Goal: Transaction & Acquisition: Obtain resource

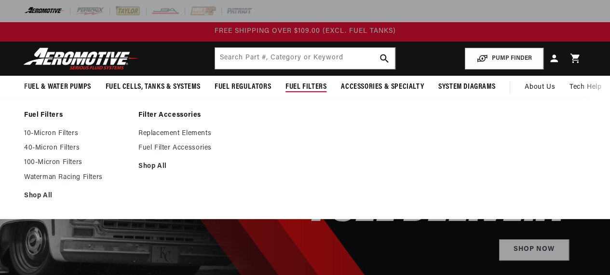
click at [315, 85] on span "Fuel Filters" at bounding box center [305, 87] width 41 height 10
click at [169, 134] on link "Replacement Elements" at bounding box center [190, 133] width 105 height 9
click at [172, 135] on link "Replacement Elements" at bounding box center [190, 133] width 105 height 9
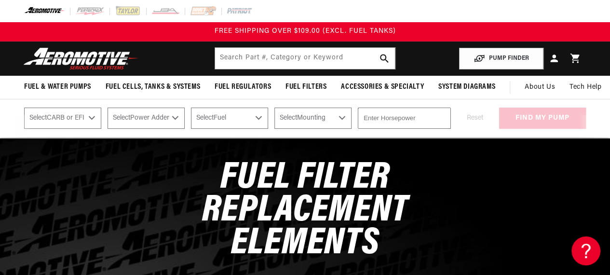
scroll to position [96, 0]
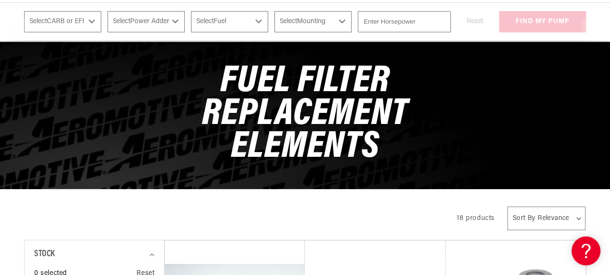
click at [90, 22] on select "Select CARB or EFI Carbureted Fuel Injected" at bounding box center [62, 21] width 77 height 21
select select "Fuel-Injected"
click at [24, 11] on select "Select CARB or EFI Carbureted Fuel Injected" at bounding box center [62, 21] width 77 height 21
select select "Fuel-Injected"
click at [153, 23] on select "Select Power Adder No - Naturally Aspirated Yes - Forced Induction" at bounding box center [146, 21] width 77 height 21
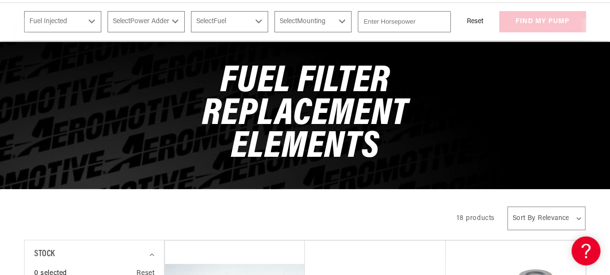
select select "Yes-Forced-Induction"
click at [108, 11] on select "Select Power Adder No - Naturally Aspirated Yes - Forced Induction" at bounding box center [146, 21] width 77 height 21
select select "Yes-Forced-Induction"
click at [219, 19] on select "Select Fuel E85 Gas" at bounding box center [229, 21] width 77 height 21
click at [307, 50] on div "Fuel Filter Replacement Elements" at bounding box center [305, 114] width 610 height 147
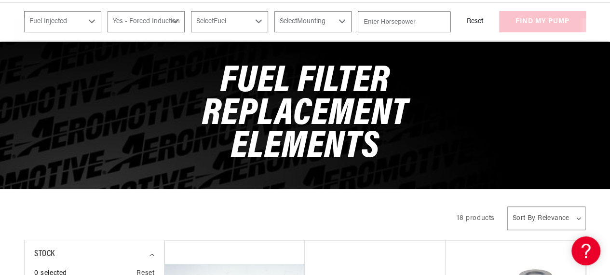
click at [321, 24] on select "Select Mounting External In-Tank" at bounding box center [312, 21] width 77 height 21
select select "External"
click at [277, 11] on select "Select Mounting External In-Tank" at bounding box center [312, 21] width 77 height 21
select select "External"
click at [369, 22] on input "number" at bounding box center [404, 21] width 93 height 21
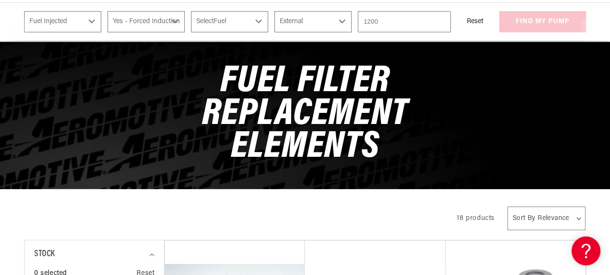
type input "1200"
click at [262, 22] on select "Select Fuel E85 Gas" at bounding box center [229, 21] width 77 height 21
select select "E85"
click at [192, 11] on select "Select Fuel E85 Gas" at bounding box center [229, 21] width 77 height 21
select select "E85"
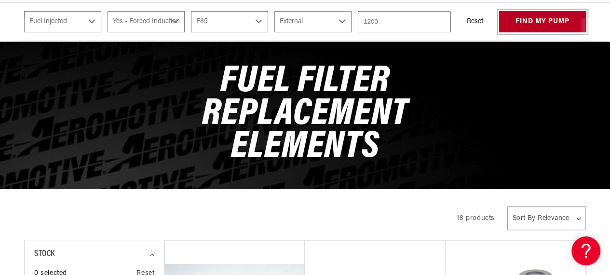
click at [543, 20] on button "find my pump" at bounding box center [542, 22] width 87 height 22
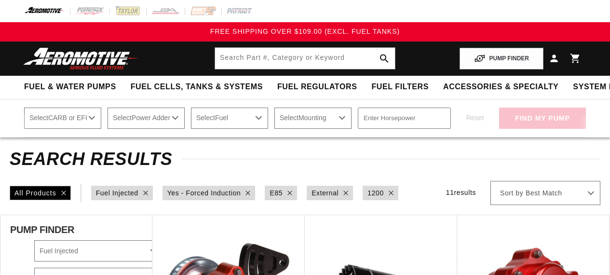
select select "Fuel-Injected"
select select "Yes-Forced-Induction"
select select "E85"
select select "External"
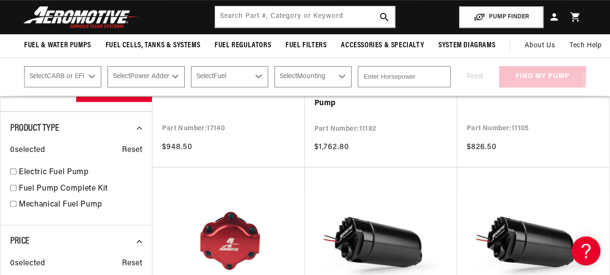
scroll to position [145, 0]
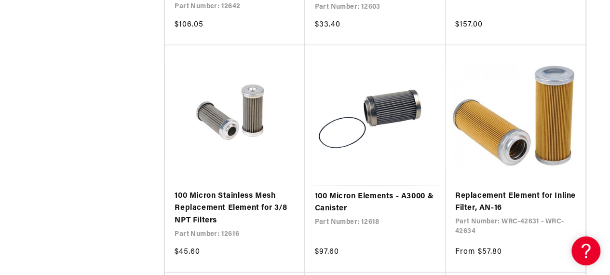
scroll to position [1206, 0]
